Goal: Navigation & Orientation: Find specific page/section

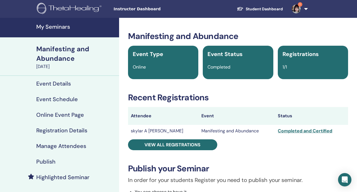
click at [52, 30] on h4 "My Seminars" at bounding box center [75, 26] width 79 height 7
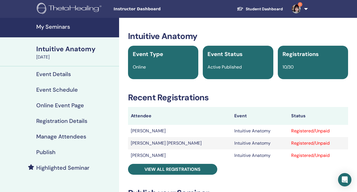
click at [70, 30] on h4 "My Seminars" at bounding box center [75, 26] width 79 height 7
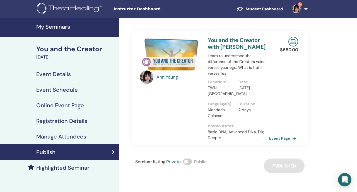
scroll to position [42, 0]
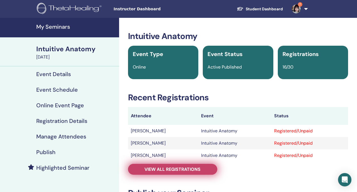
click at [142, 166] on link "View all registrations" at bounding box center [172, 169] width 89 height 11
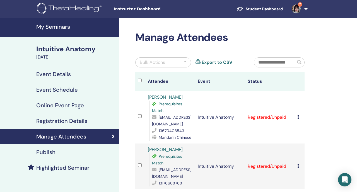
click at [295, 10] on img at bounding box center [295, 8] width 9 height 9
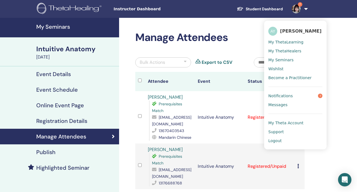
click at [298, 97] on link "Notifications 7" at bounding box center [295, 95] width 54 height 9
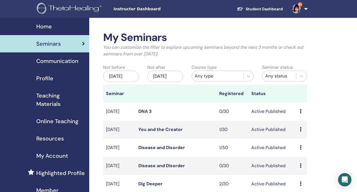
click at [293, 6] on img at bounding box center [295, 8] width 9 height 9
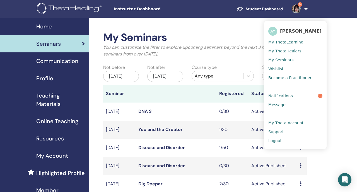
click at [272, 140] on span "Logout" at bounding box center [274, 140] width 13 height 5
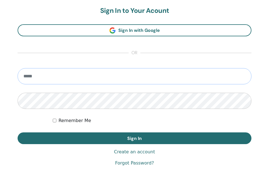
scroll to position [361, 0]
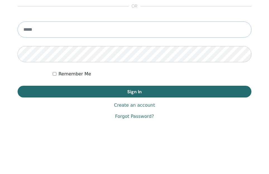
type input "**********"
click at [75, 97] on div "**********" at bounding box center [134, 39] width 233 height 159
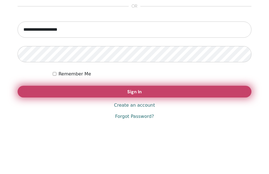
click at [75, 91] on button "Sign In" at bounding box center [134, 92] width 233 height 12
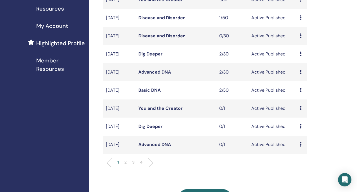
scroll to position [154, 0]
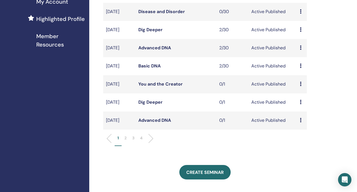
click at [128, 146] on li "2" at bounding box center [125, 140] width 8 height 11
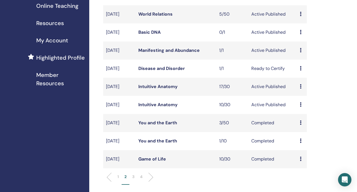
scroll to position [117, 0]
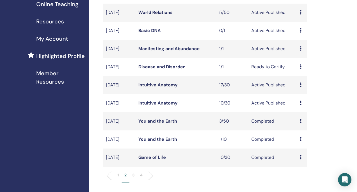
click at [154, 88] on link "Intuitive Anatomy" at bounding box center [157, 85] width 39 height 6
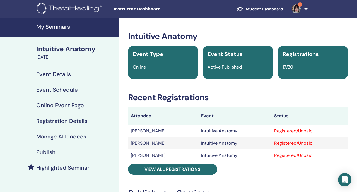
click at [305, 7] on link "1" at bounding box center [298, 9] width 23 height 18
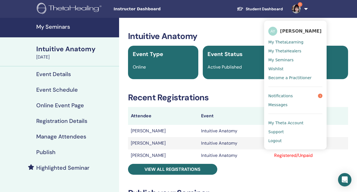
click at [272, 142] on span "Logout" at bounding box center [274, 140] width 13 height 5
